Goal: Task Accomplishment & Management: Use online tool/utility

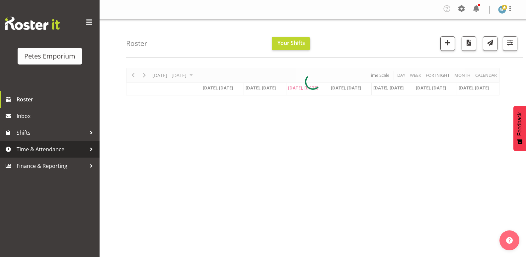
click at [19, 146] on span "Time & Attendance" at bounding box center [52, 149] width 70 height 10
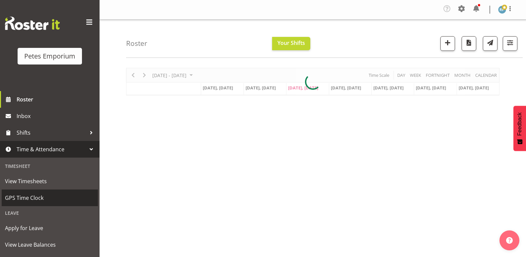
click at [9, 196] on span "GPS Time Clock" at bounding box center [50, 198] width 90 height 10
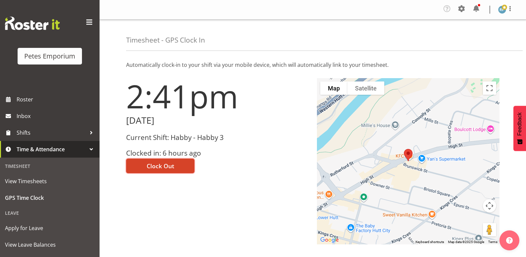
click at [172, 166] on span "Clock Out" at bounding box center [161, 165] width 28 height 9
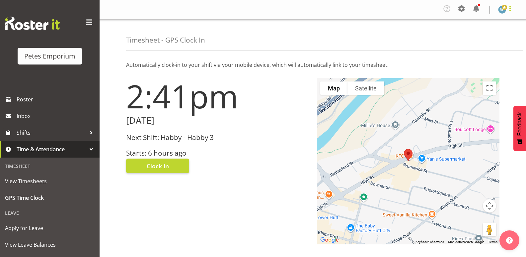
click at [509, 9] on span at bounding box center [511, 9] width 8 height 8
click at [489, 39] on link "Log Out" at bounding box center [483, 37] width 64 height 12
